Goal: Task Accomplishment & Management: Complete application form

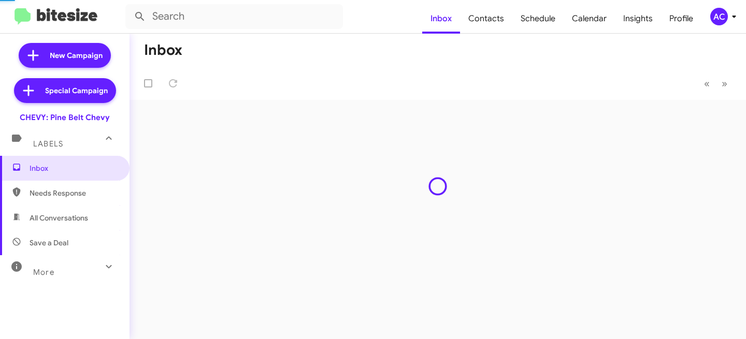
click at [723, 12] on div "AC" at bounding box center [719, 17] width 18 height 18
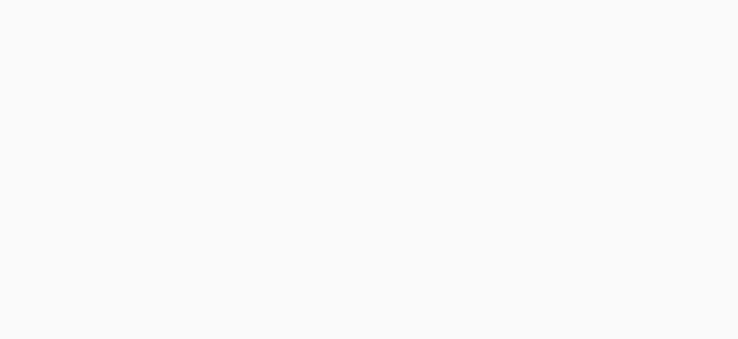
select select "24 MONTHS"
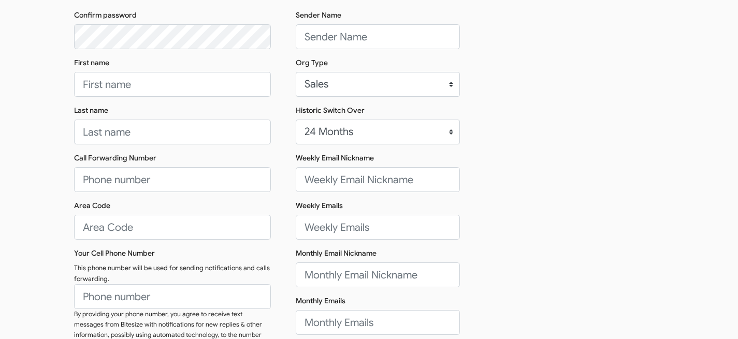
scroll to position [297, 0]
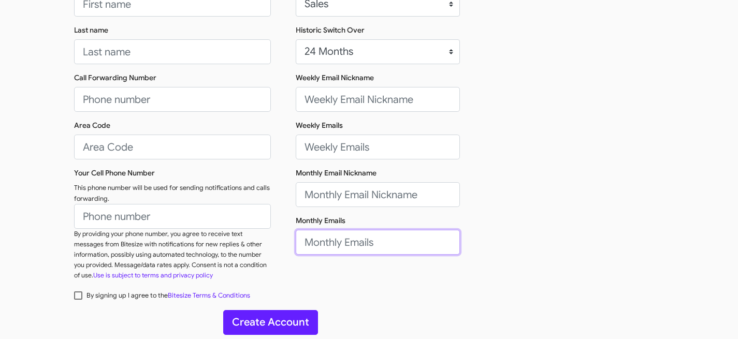
click at [337, 236] on input "Monthly Emails" at bounding box center [378, 242] width 164 height 25
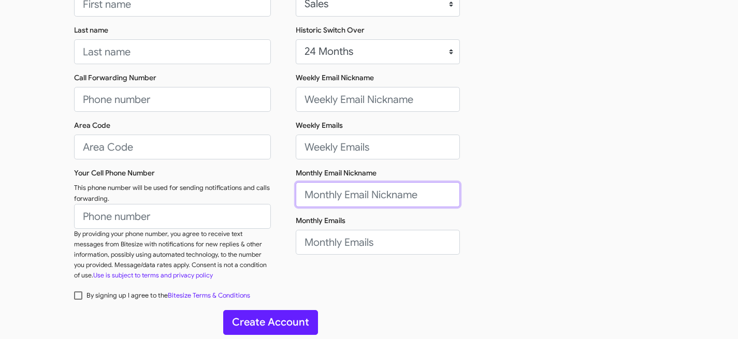
click at [335, 202] on input "Monthly Email Nickname" at bounding box center [378, 194] width 164 height 25
click at [325, 165] on div "Your Company Name Dealer Name Sender Name Org Type Sales Service CSI Historic S…" at bounding box center [369, 55] width 197 height 468
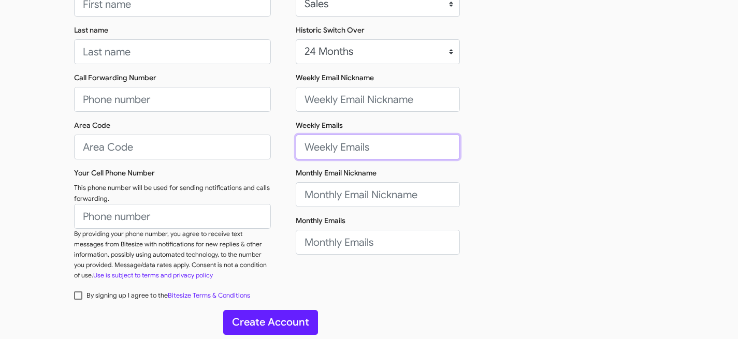
click at [324, 154] on input "Weekly Emails" at bounding box center [378, 147] width 164 height 25
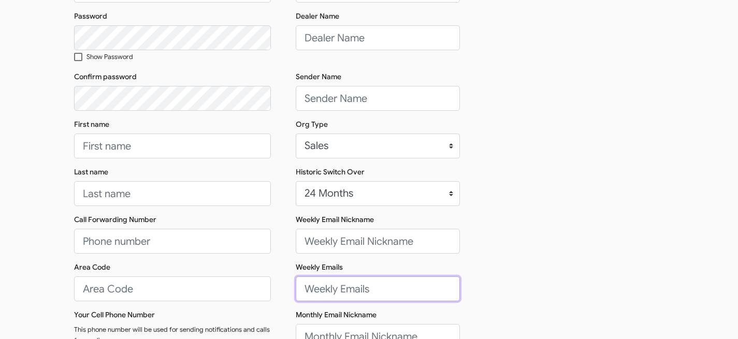
scroll to position [5, 0]
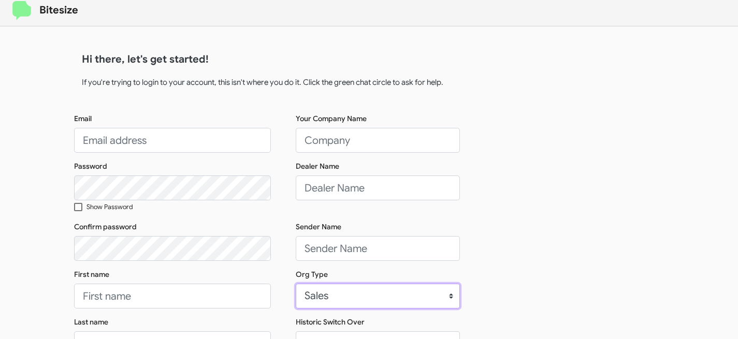
click at [393, 288] on select "Sales Service CSI" at bounding box center [378, 296] width 164 height 25
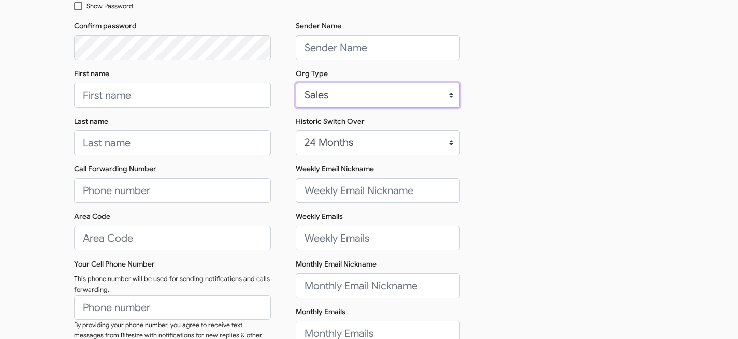
scroll to position [297, 0]
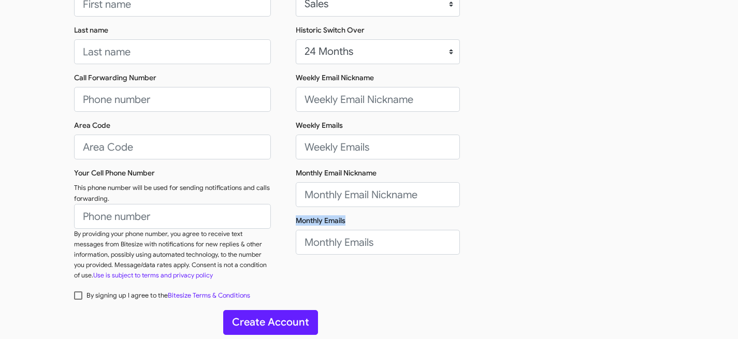
drag, startPoint x: 297, startPoint y: 221, endPoint x: 353, endPoint y: 224, distance: 56.0
click at [348, 226] on div "Monthly Emails" at bounding box center [378, 235] width 164 height 39
copy label "Monthly Emails"
click at [375, 283] on div "Your Company Name Dealer Name Sender Name Org Type Sales Service CSI Historic S…" at bounding box center [369, 55] width 197 height 468
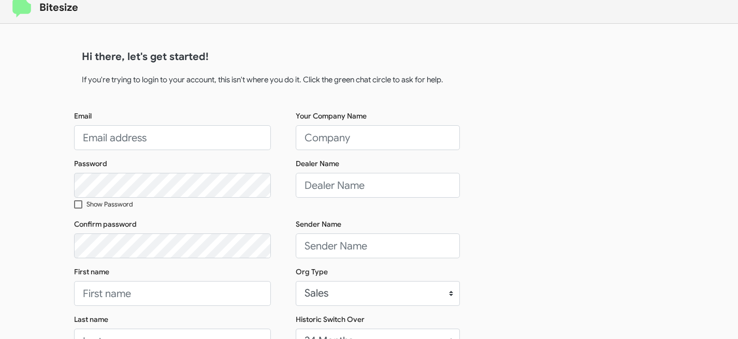
scroll to position [0, 0]
